Goal: Transaction & Acquisition: Purchase product/service

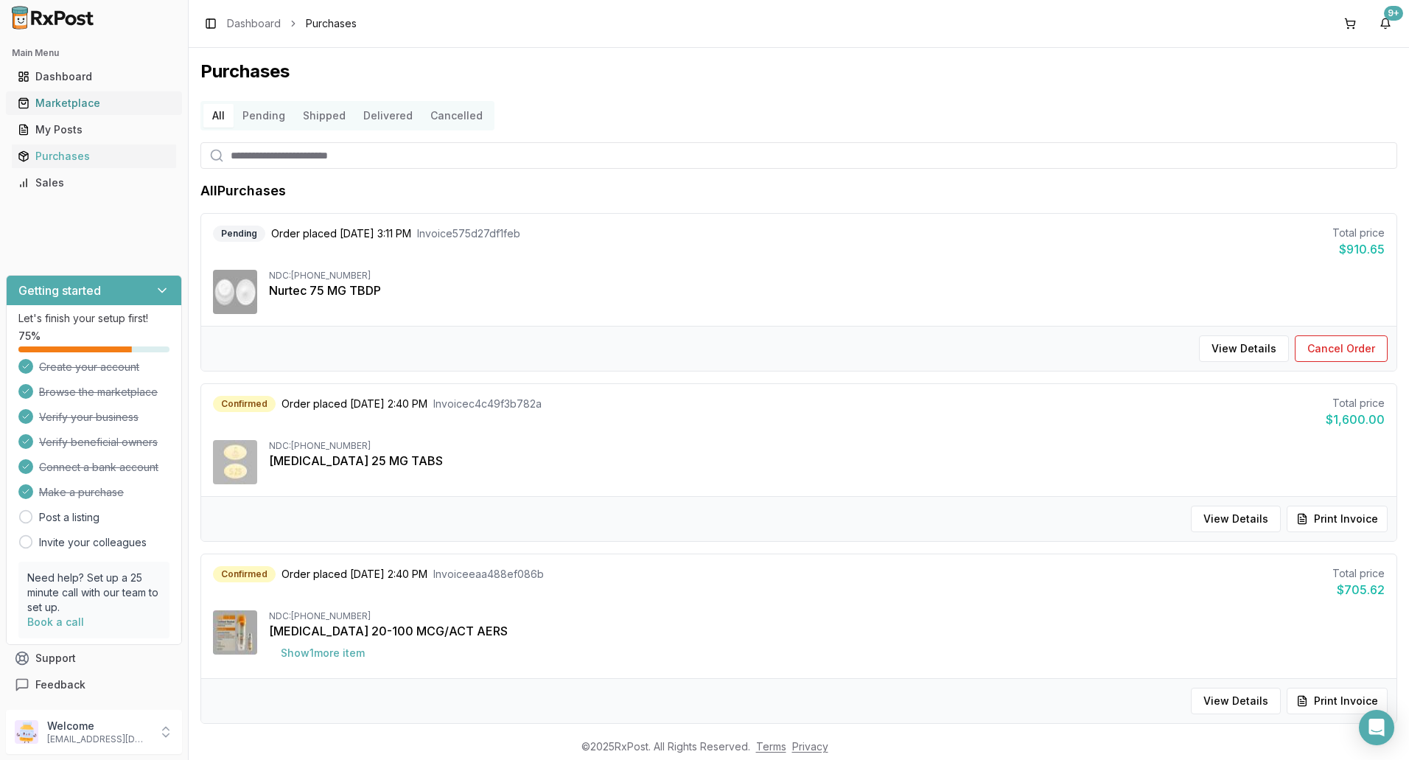
click at [73, 96] on div "Marketplace" at bounding box center [94, 103] width 153 height 15
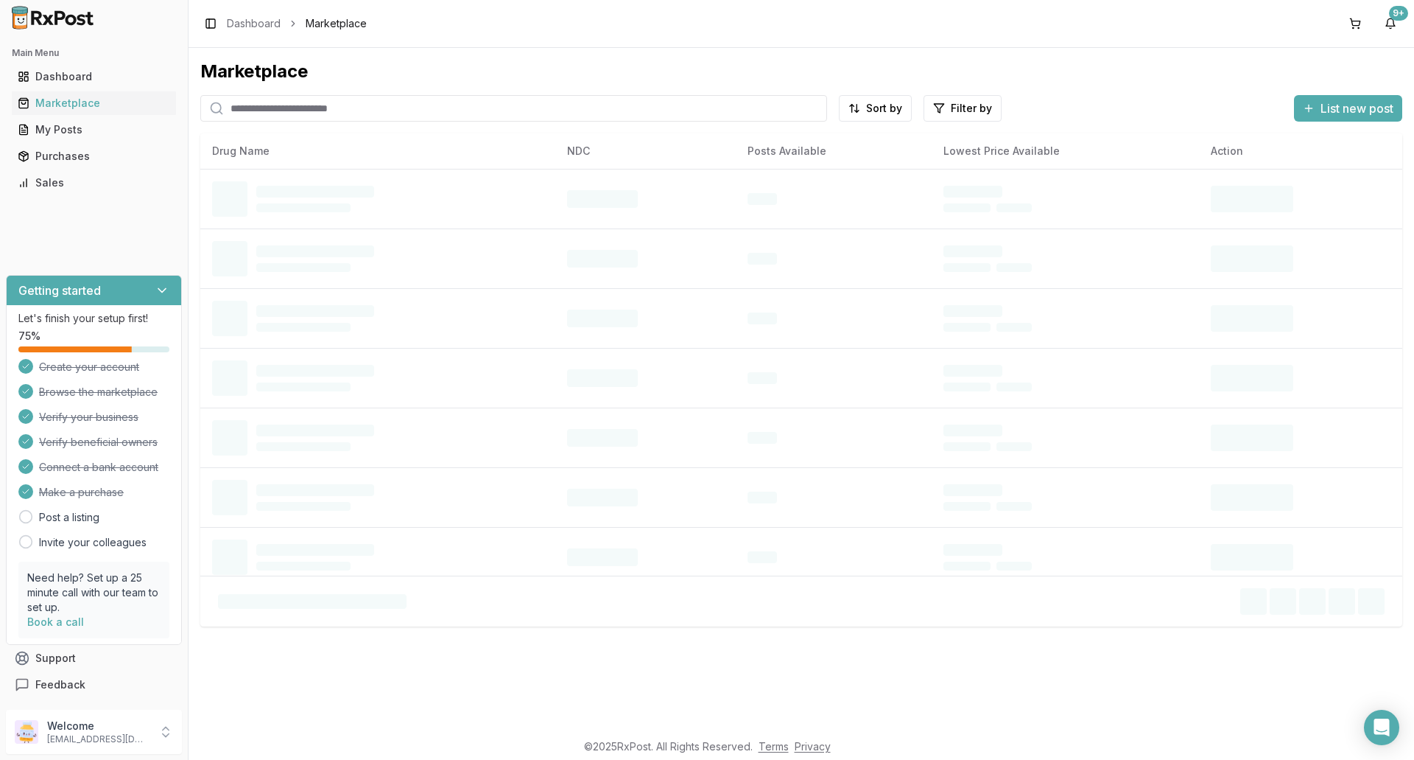
click at [435, 108] on input "search" at bounding box center [513, 108] width 627 height 27
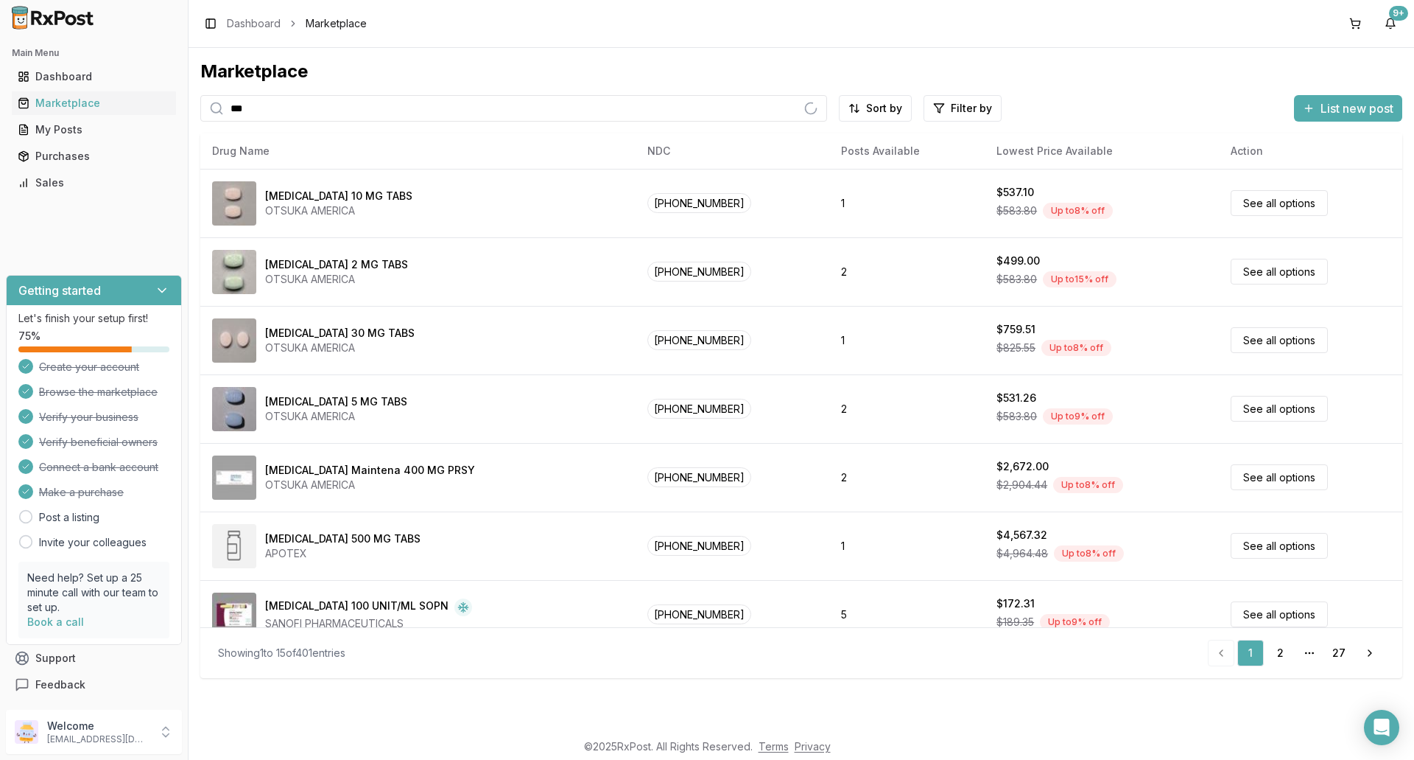
type input "*********"
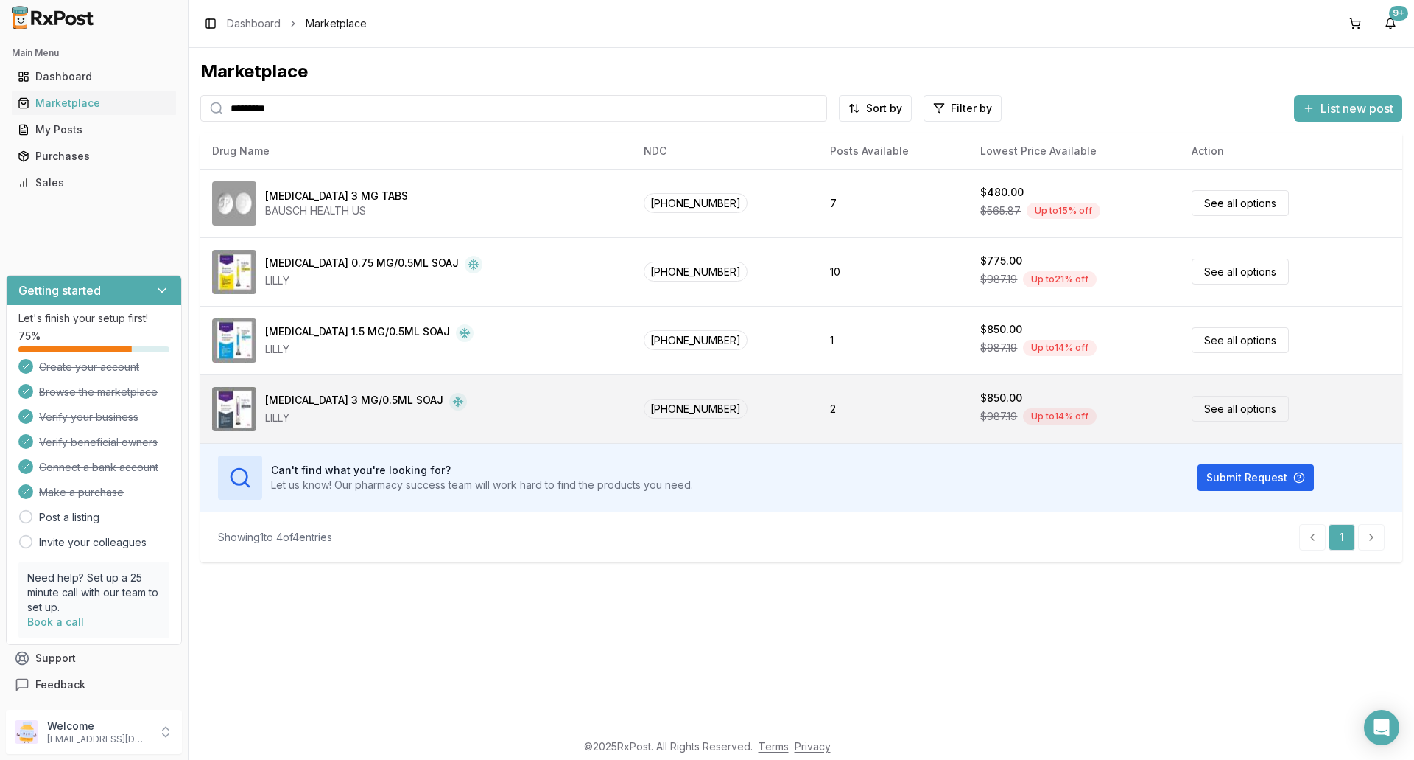
click at [1217, 405] on link "See all options" at bounding box center [1240, 409] width 97 height 26
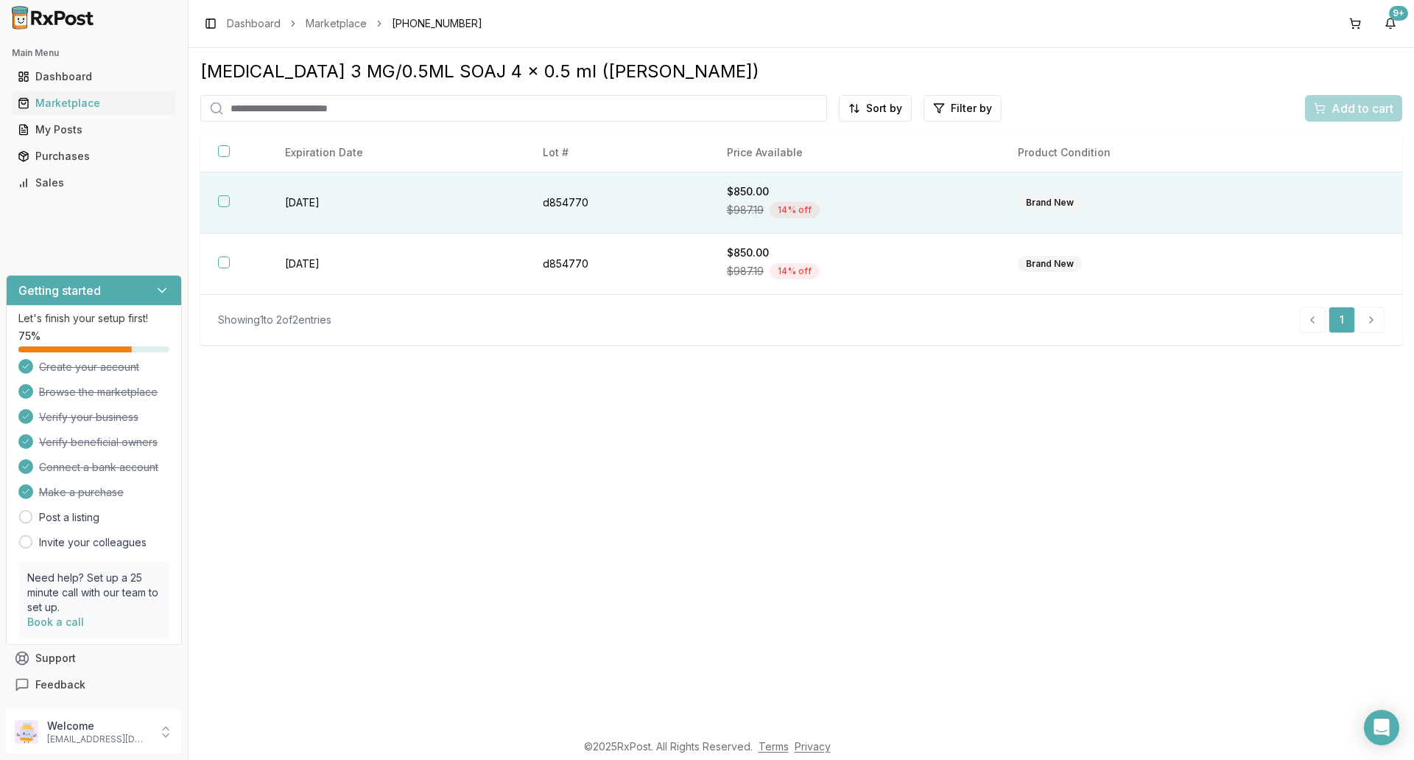
click at [222, 199] on button "button" at bounding box center [224, 201] width 12 height 12
click at [1361, 110] on span "Add to cart" at bounding box center [1363, 108] width 62 height 18
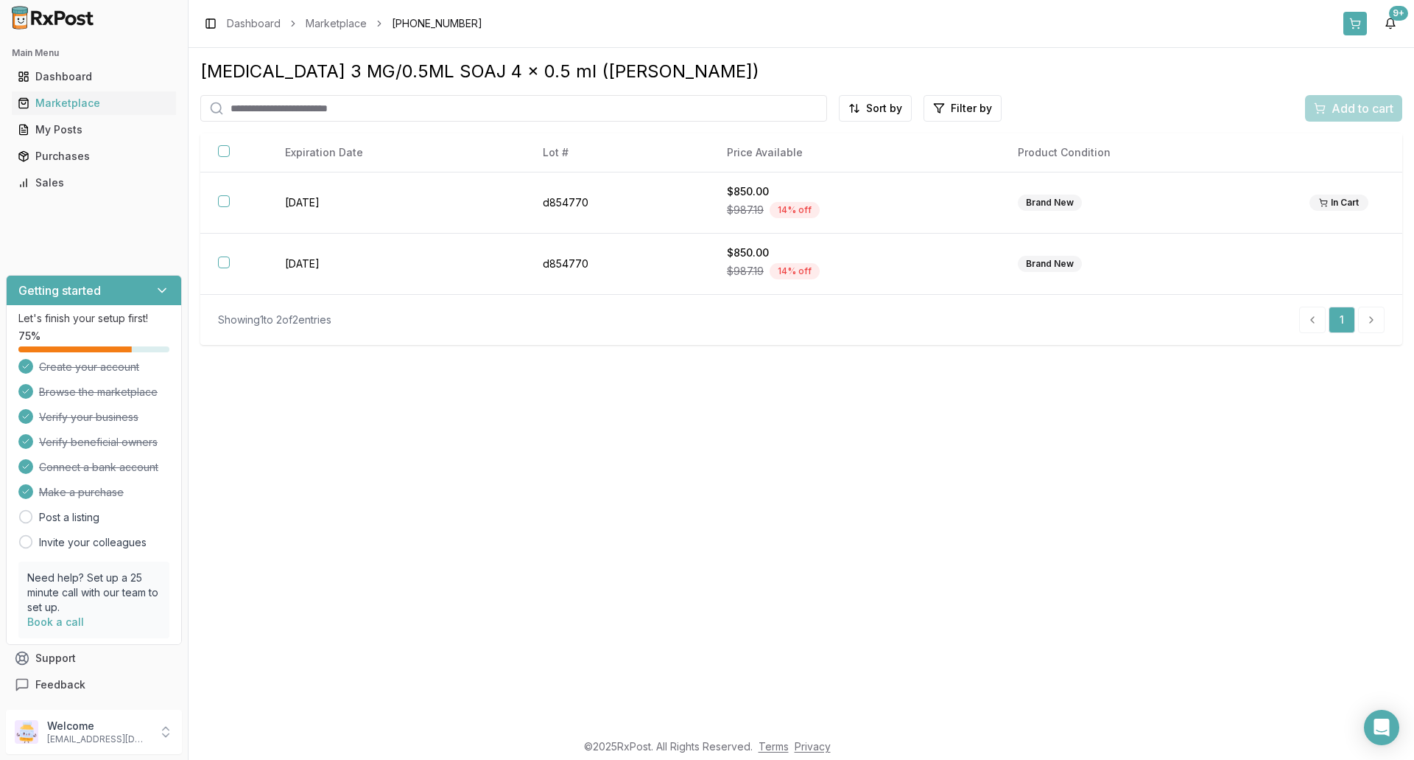
click at [1356, 19] on button at bounding box center [1356, 24] width 24 height 24
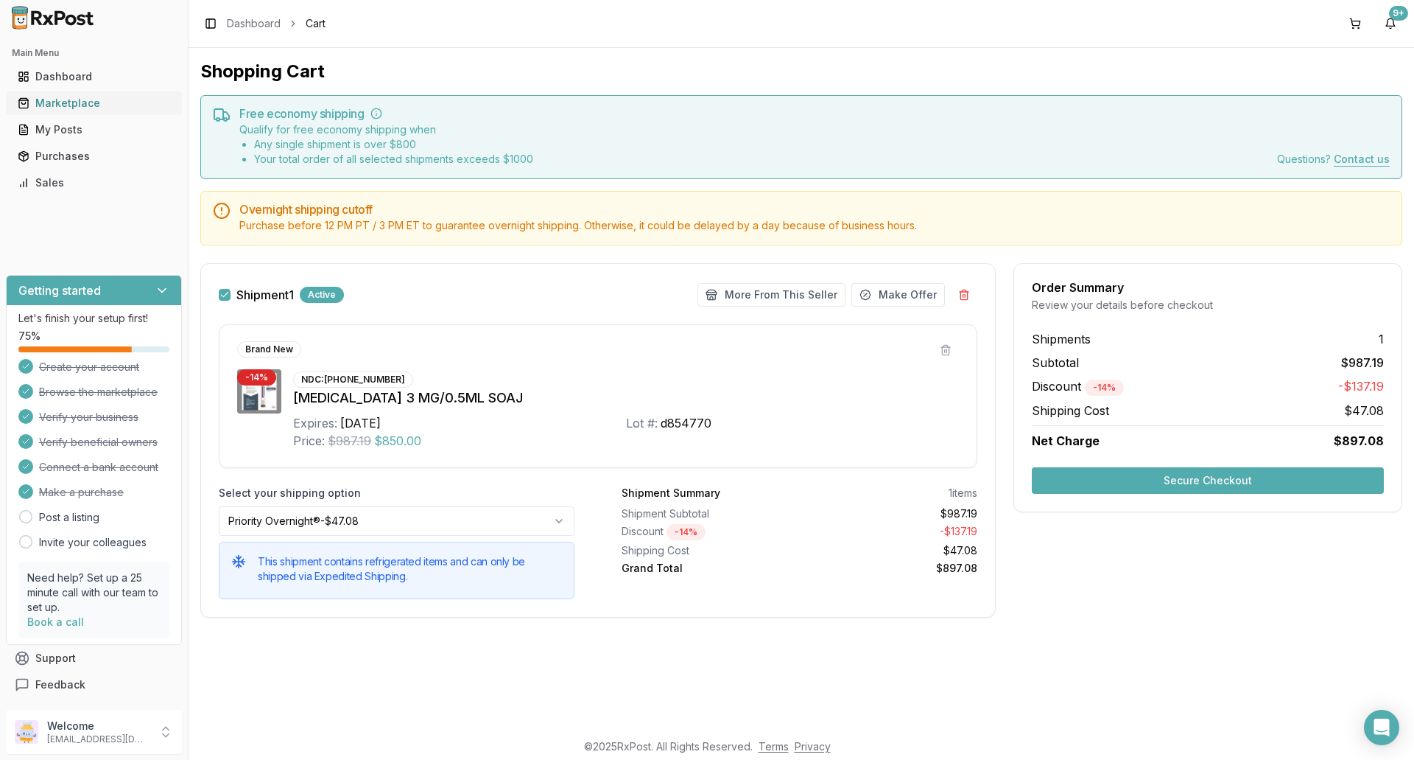
click at [74, 102] on div "Marketplace" at bounding box center [94, 103] width 153 height 15
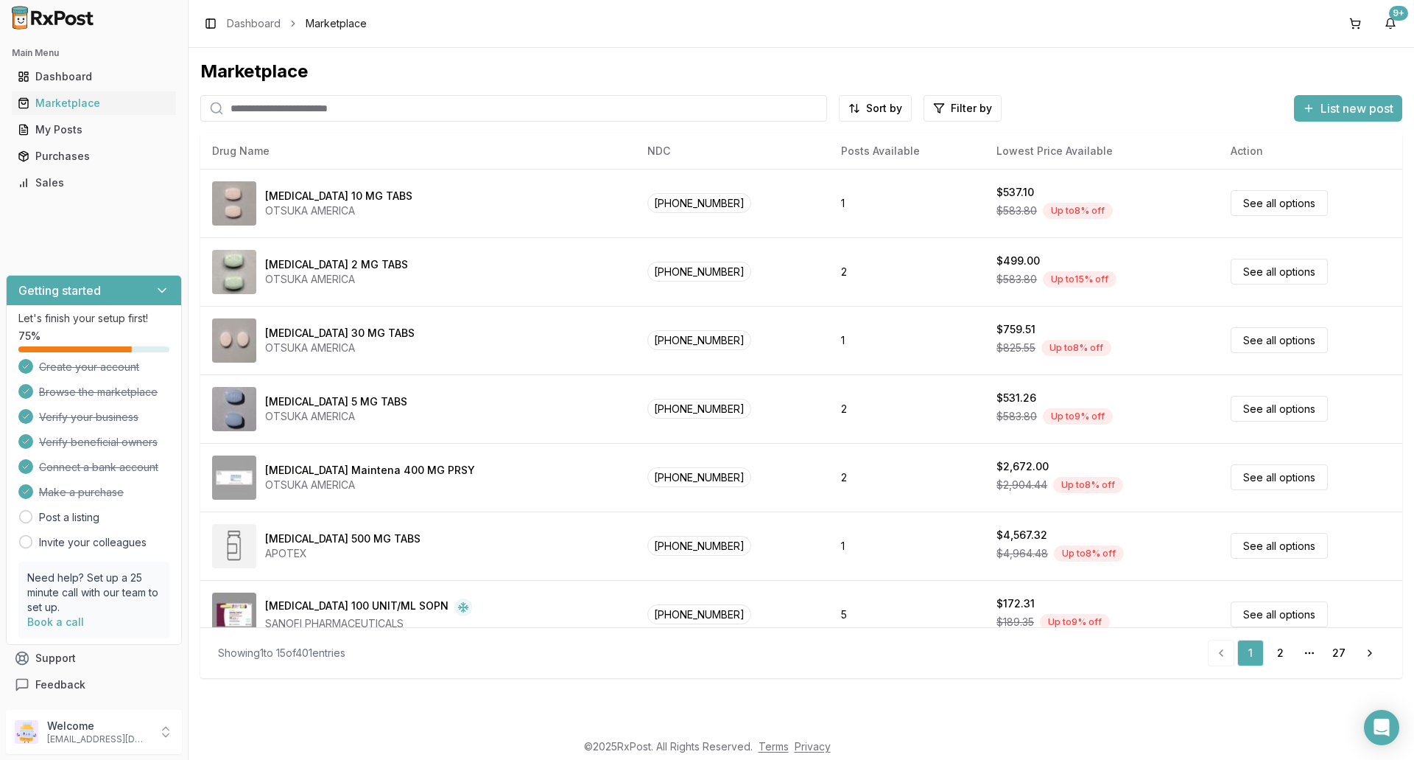
click at [385, 108] on input "search" at bounding box center [513, 108] width 627 height 27
type input "*********"
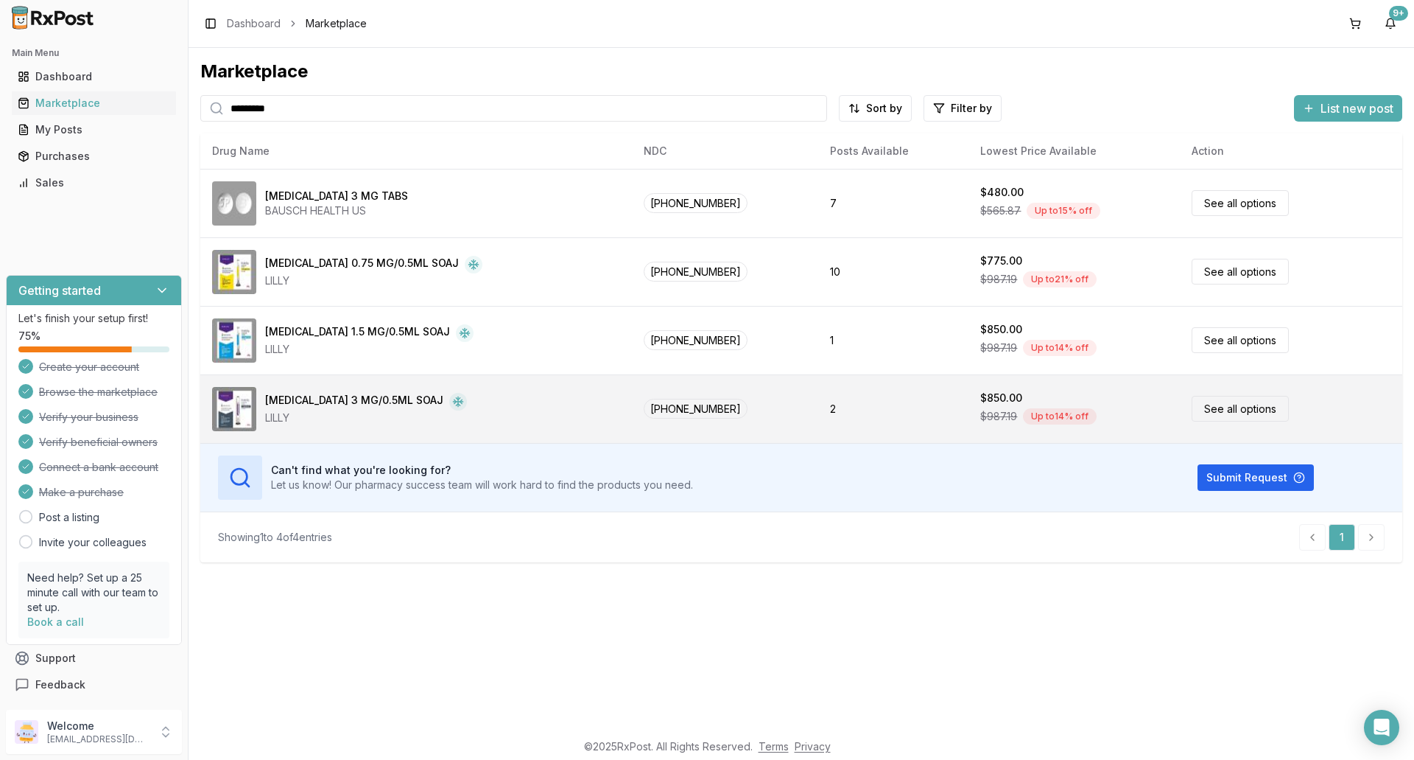
click at [1210, 406] on link "See all options" at bounding box center [1240, 409] width 97 height 26
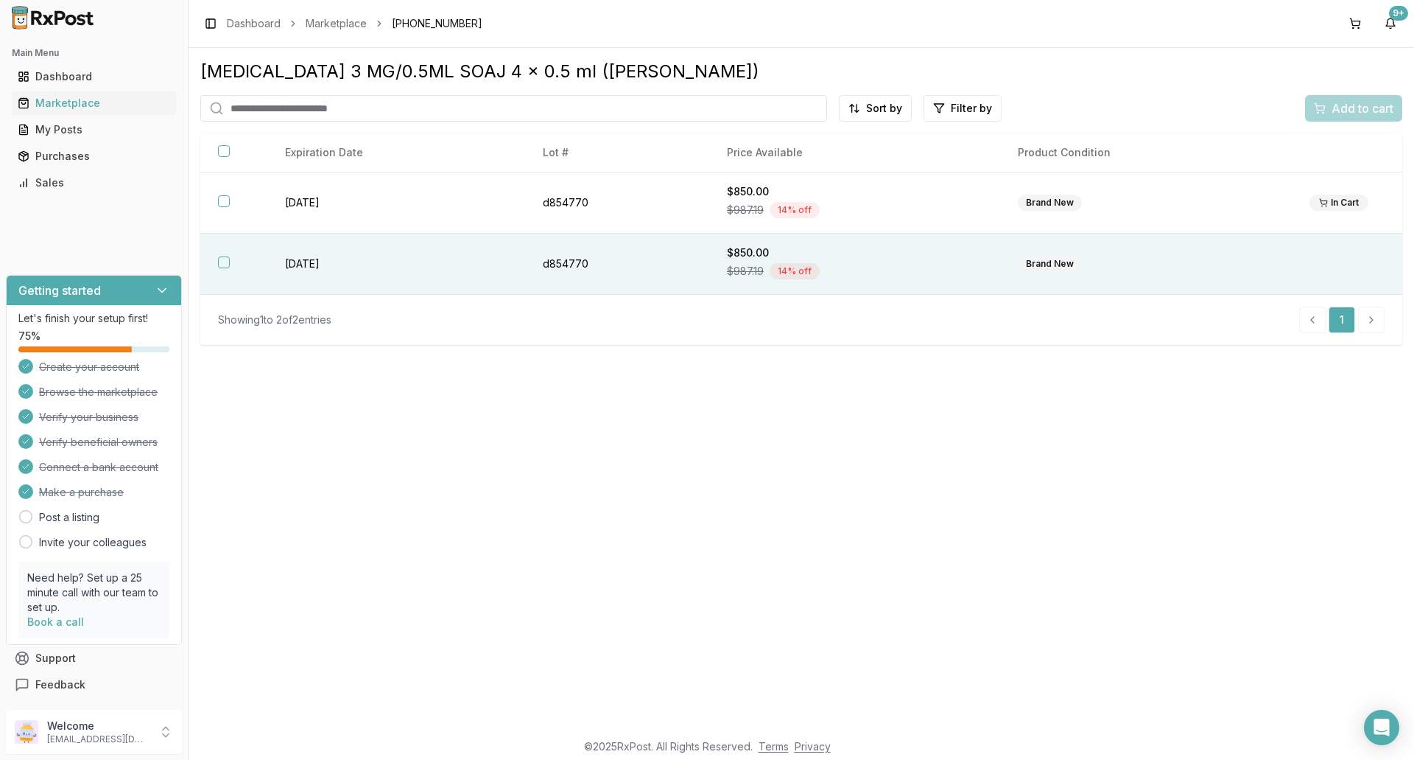
click at [220, 261] on button "button" at bounding box center [224, 262] width 12 height 12
click at [1325, 102] on div "Add to cart" at bounding box center [1354, 108] width 80 height 18
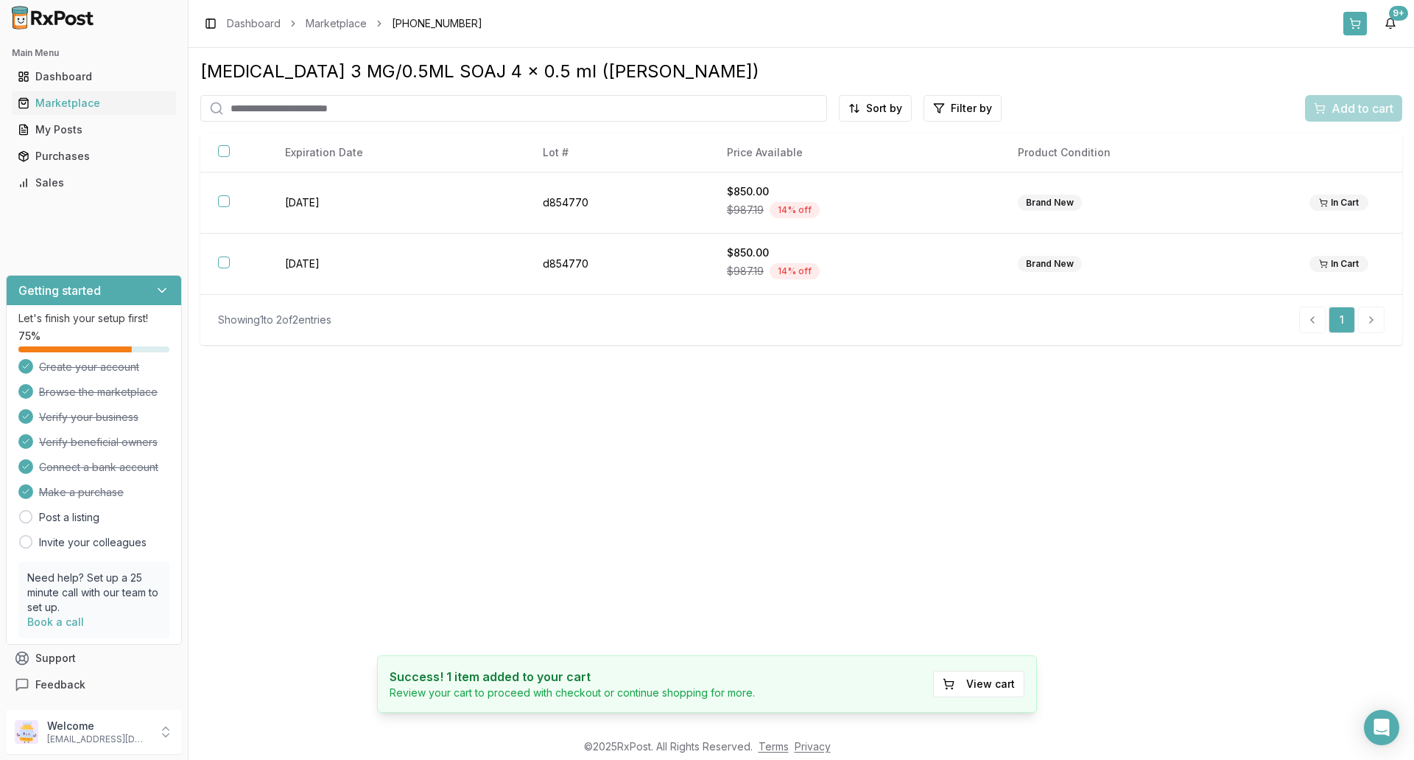
click at [1361, 18] on button at bounding box center [1356, 24] width 24 height 24
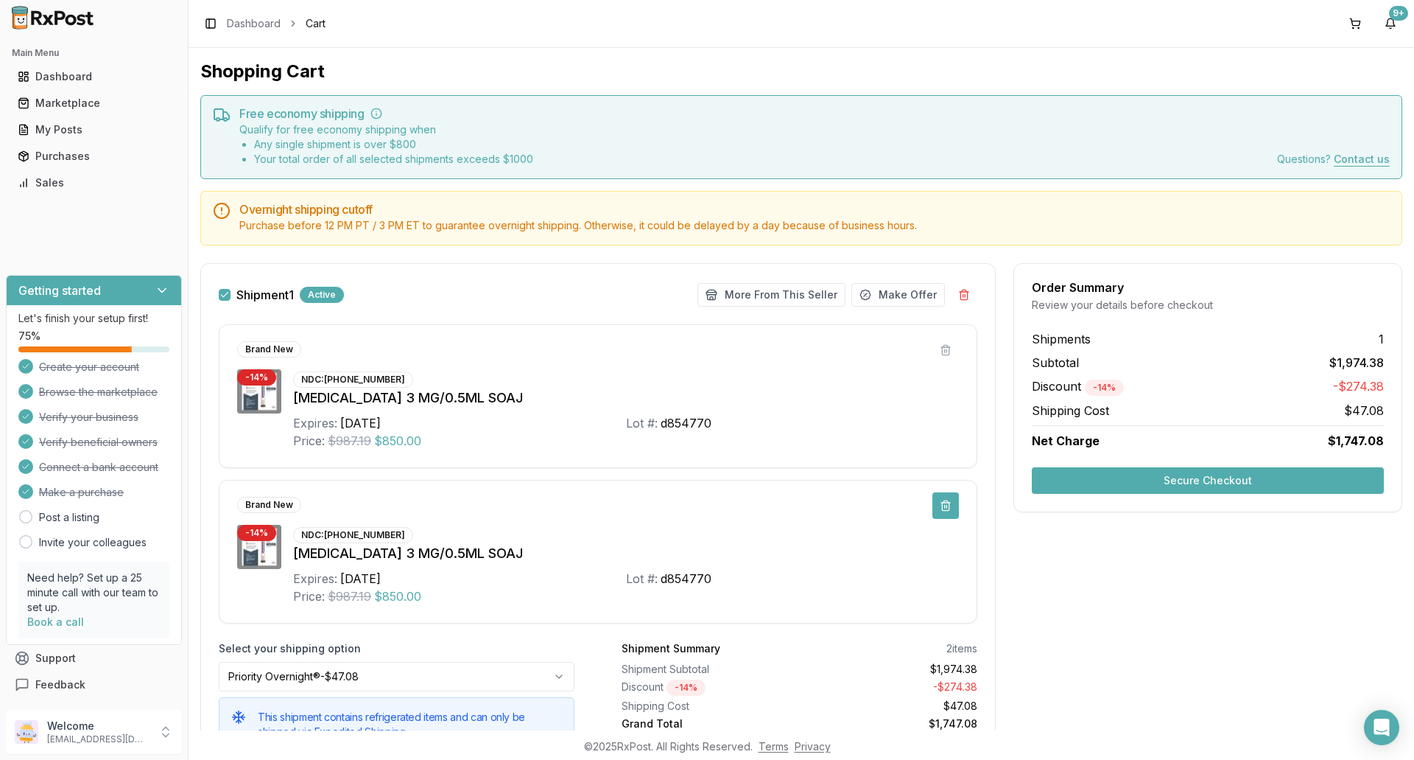
click at [947, 505] on button at bounding box center [946, 505] width 27 height 27
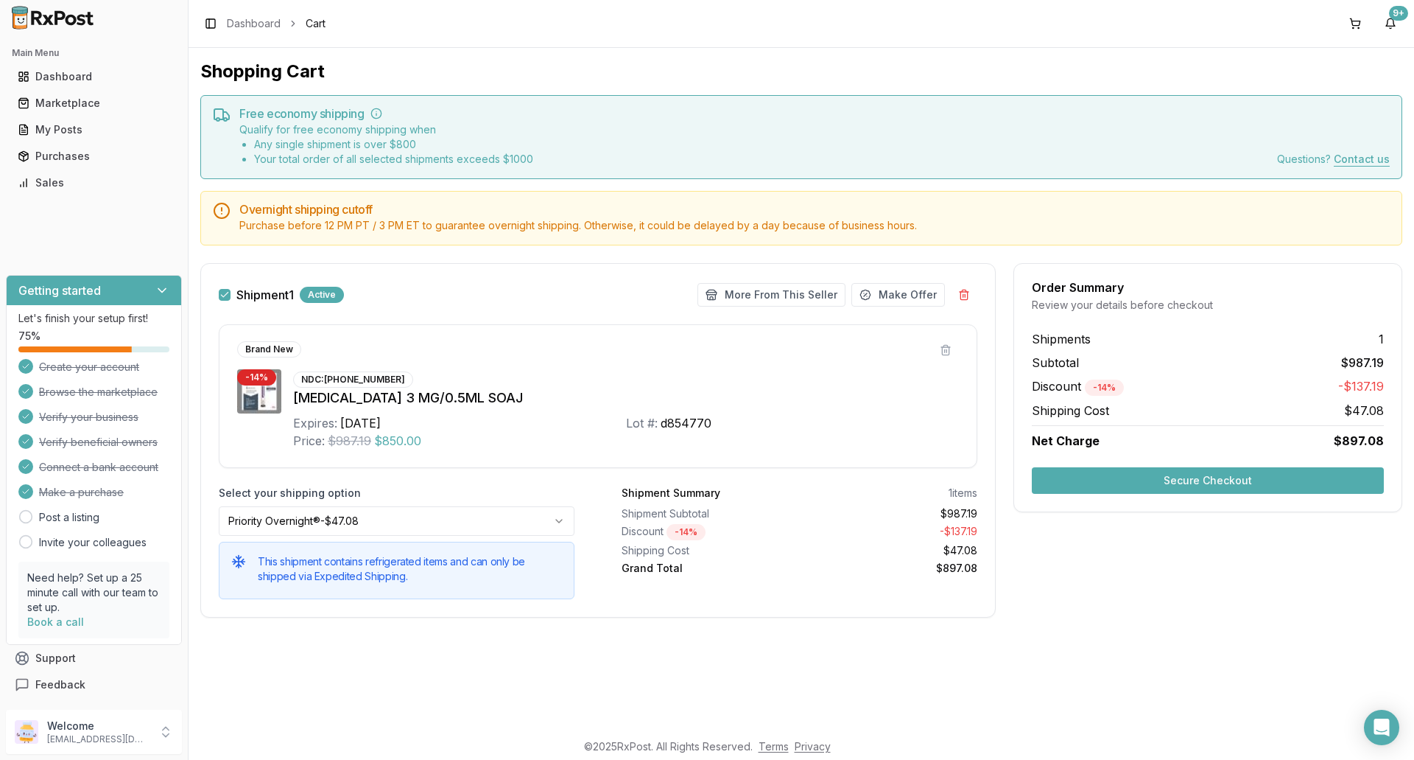
click at [1187, 483] on button "Secure Checkout" at bounding box center [1208, 480] width 352 height 27
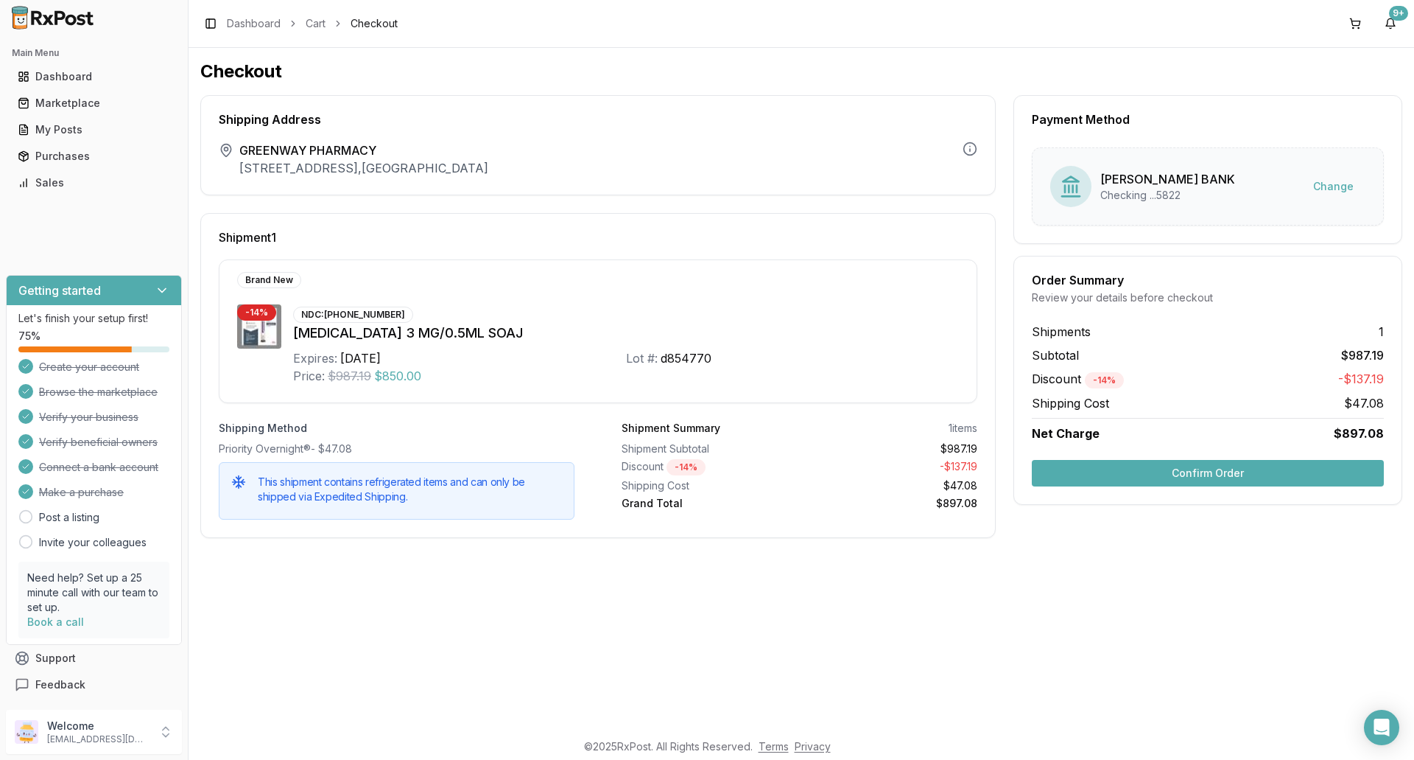
click at [1202, 471] on button "Confirm Order" at bounding box center [1208, 473] width 352 height 27
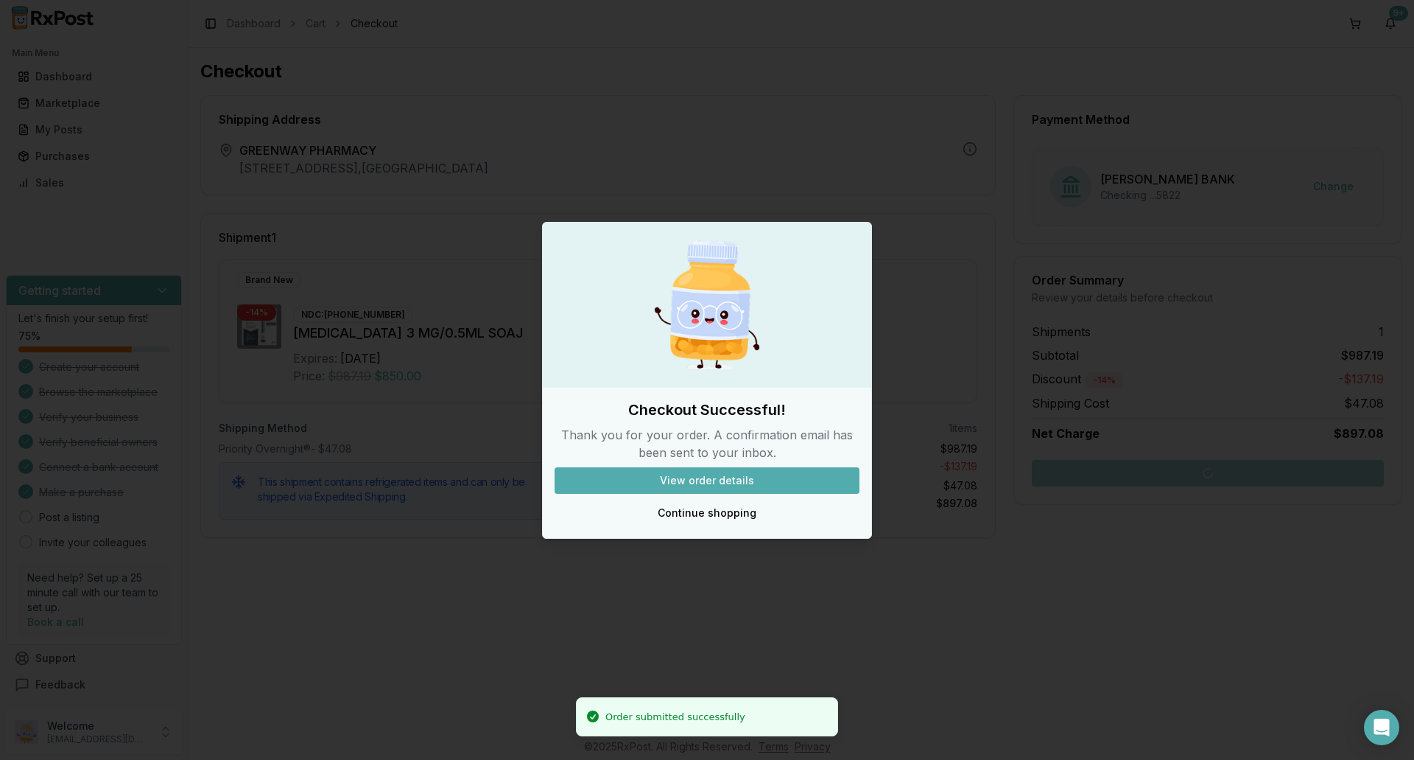
click at [706, 478] on button "View order details" at bounding box center [707, 480] width 305 height 27
